Goal: Task Accomplishment & Management: Manage account settings

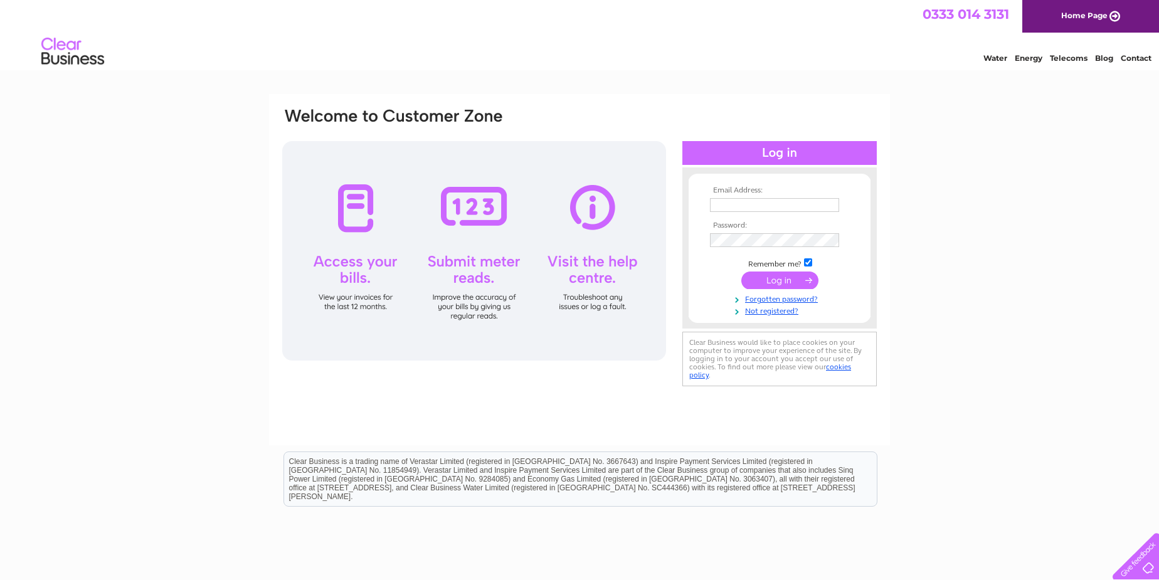
type input "janeturnbull@tpllp.com"
click at [768, 277] on input "submit" at bounding box center [779, 281] width 77 height 18
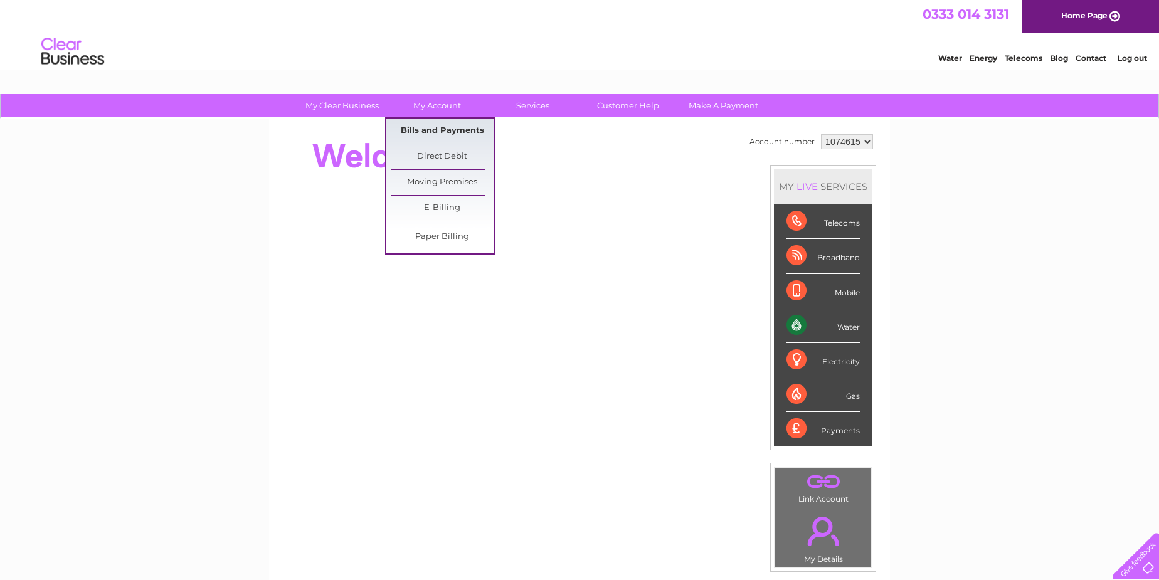
click at [424, 127] on link "Bills and Payments" at bounding box center [442, 131] width 103 height 25
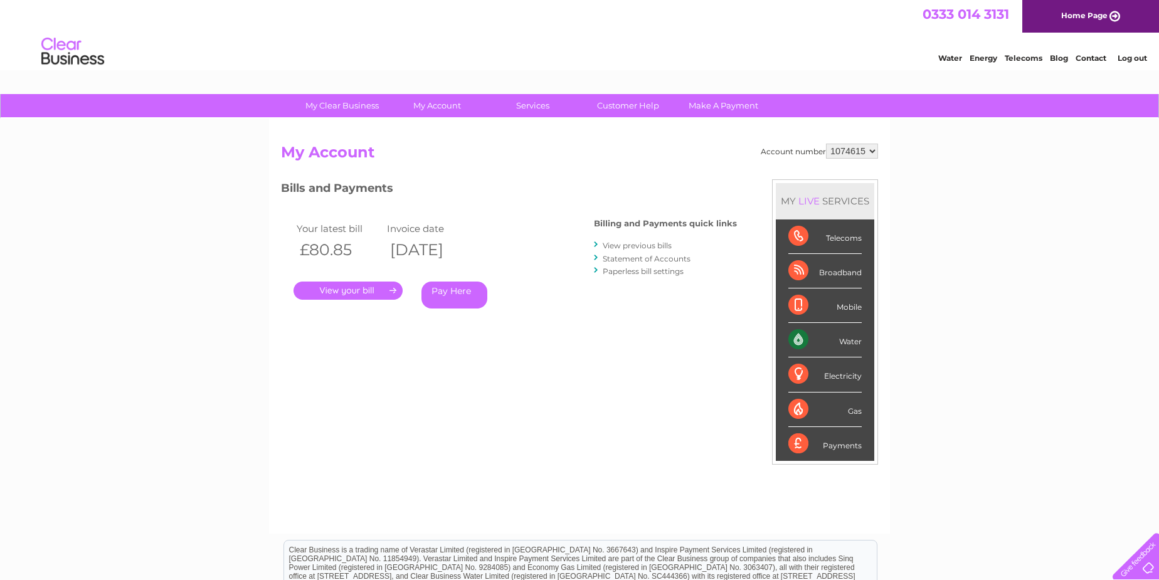
click at [379, 285] on link "." at bounding box center [347, 291] width 109 height 18
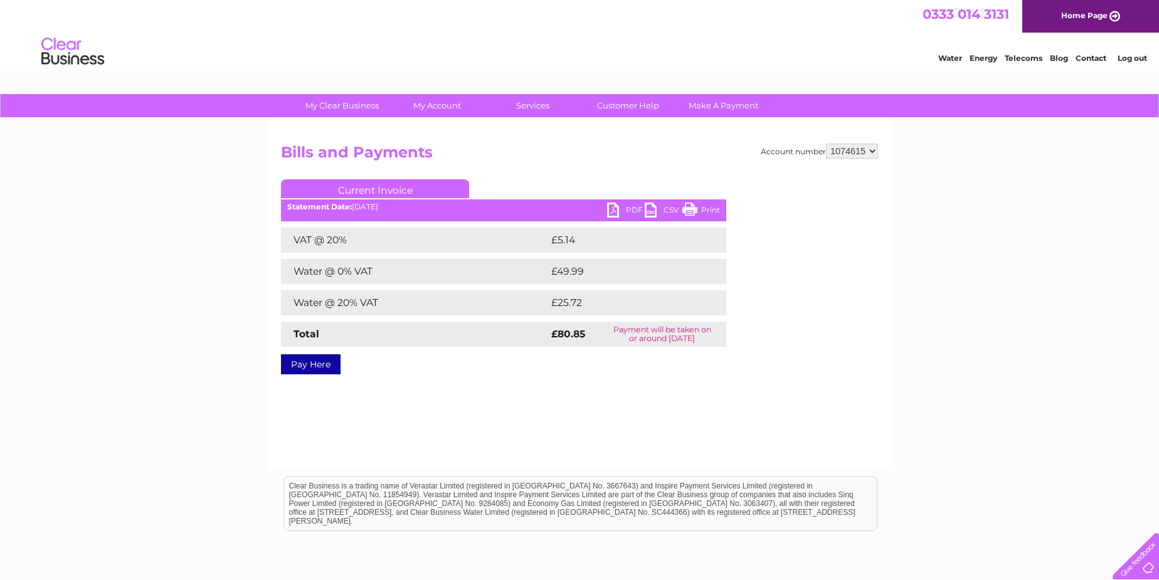
drag, startPoint x: 714, startPoint y: 211, endPoint x: 897, endPoint y: 22, distance: 263.4
click at [714, 211] on link "Print" at bounding box center [701, 212] width 38 height 18
click at [623, 213] on link "PDF" at bounding box center [626, 212] width 38 height 18
click at [613, 209] on link "PDF" at bounding box center [626, 212] width 38 height 18
